Goal: Navigation & Orientation: Find specific page/section

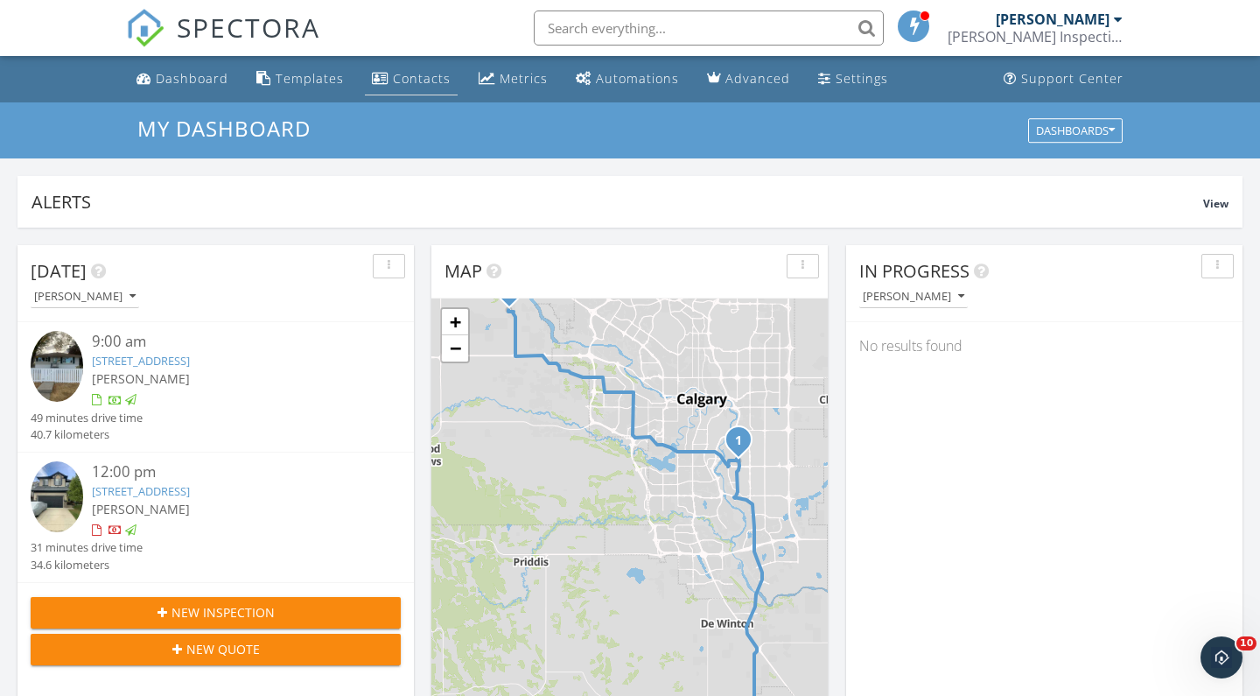
scroll to position [1593, 1261]
click at [199, 78] on div "Dashboard" at bounding box center [192, 78] width 73 height 17
click at [502, 81] on div "Metrics" at bounding box center [524, 78] width 48 height 17
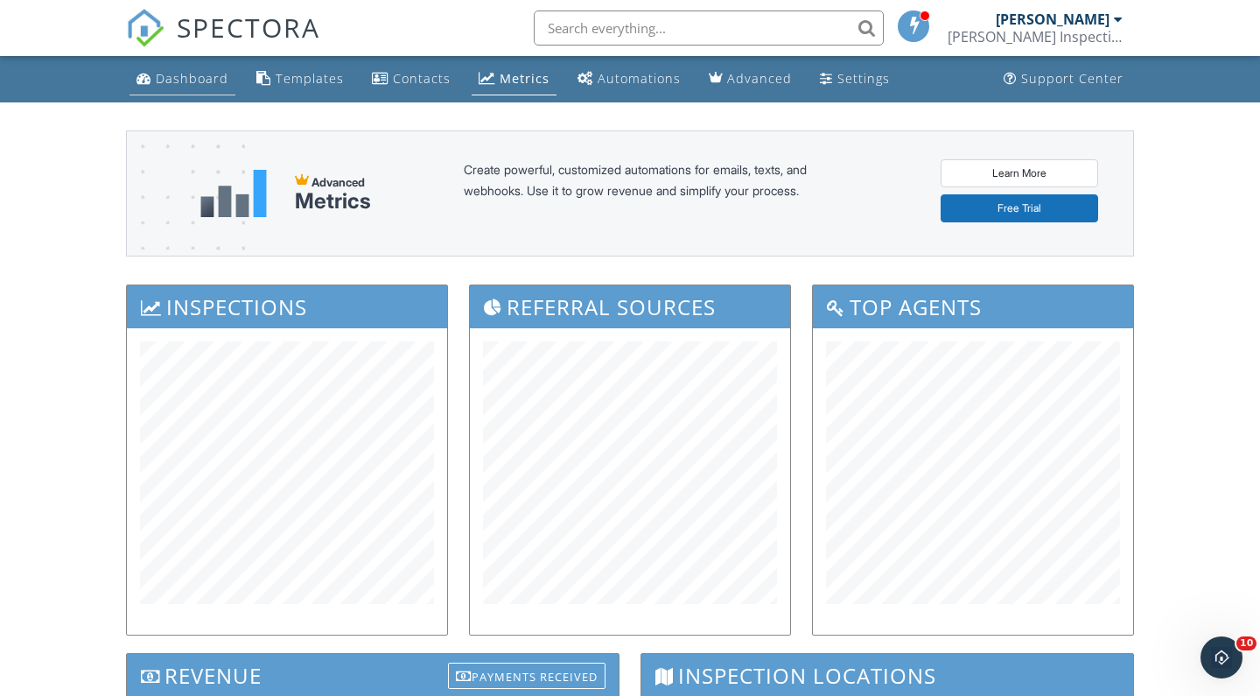
click at [204, 85] on div "Dashboard" at bounding box center [192, 78] width 73 height 17
